Goal: Task Accomplishment & Management: Manage account settings

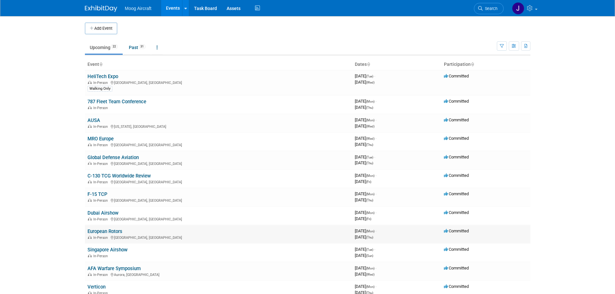
click at [112, 233] on link "European Rotors" at bounding box center [104, 232] width 35 height 6
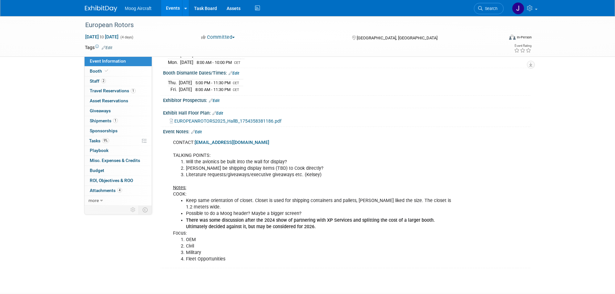
scroll to position [129, 0]
click at [198, 129] on link "Edit" at bounding box center [196, 131] width 11 height 5
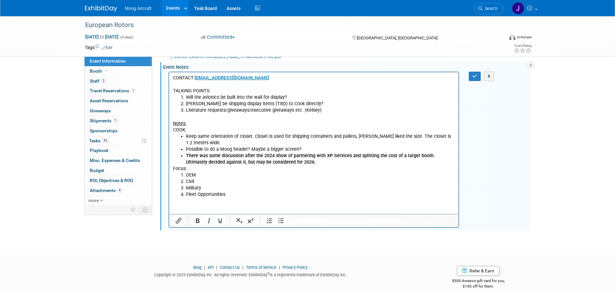
scroll to position [194, 0]
click at [238, 190] on li "Military" at bounding box center [320, 187] width 269 height 6
click at [260, 195] on li "Fleet Opportunities" at bounding box center [320, 193] width 269 height 6
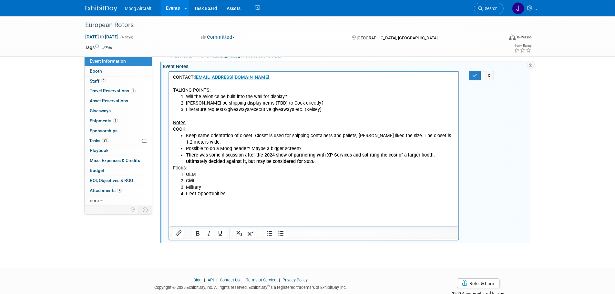
click at [197, 208] on p "Rich Text Area. Press ALT-0 for help." at bounding box center [314, 207] width 282 height 6
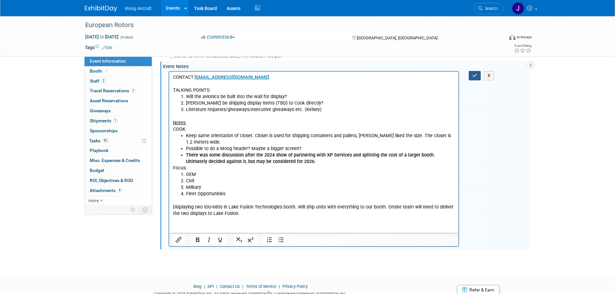
click at [474, 77] on button "button" at bounding box center [475, 75] width 12 height 9
